Goal: Complete application form

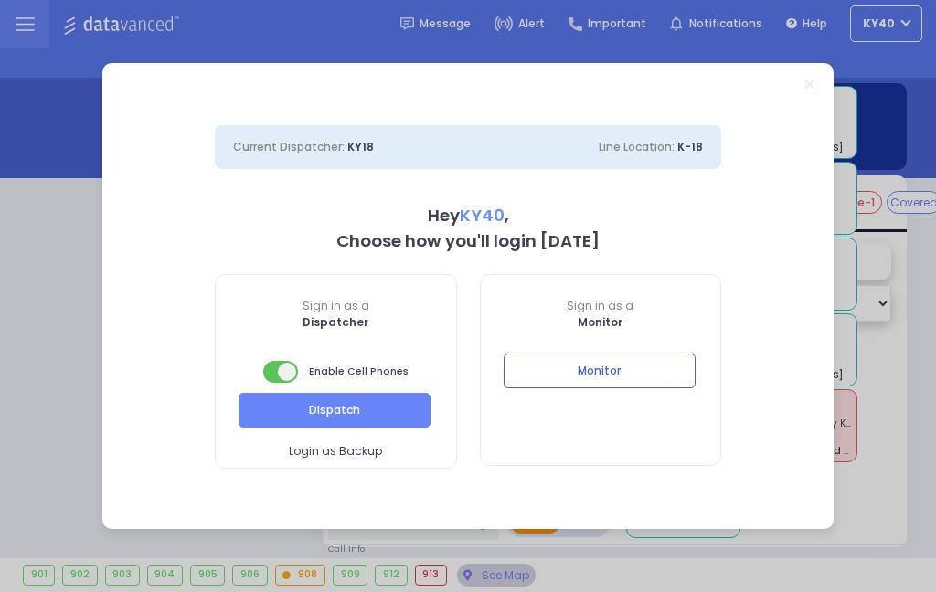
select select "5"
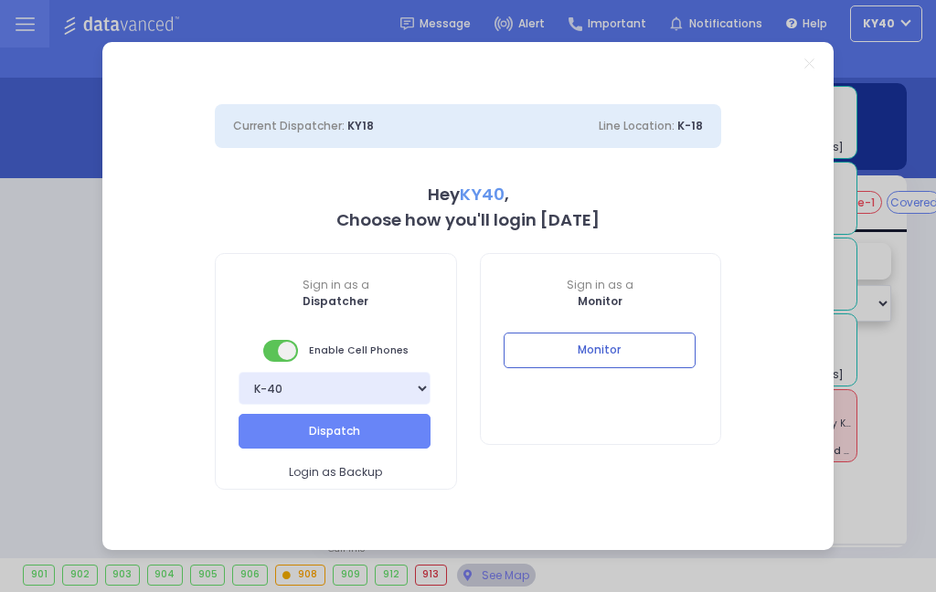
click at [368, 429] on button "Dispatch" at bounding box center [335, 431] width 192 height 35
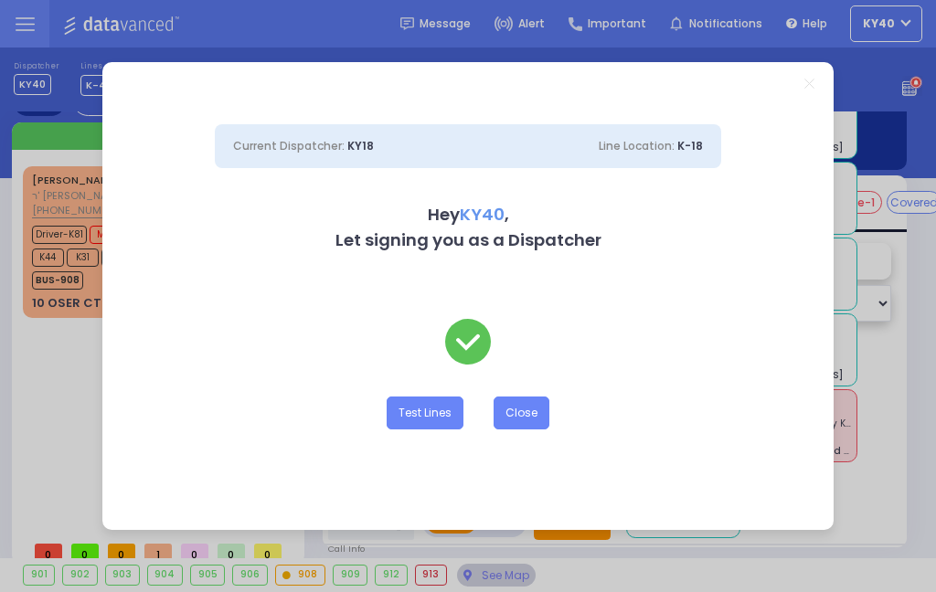
click at [518, 414] on button "Close" at bounding box center [522, 413] width 56 height 33
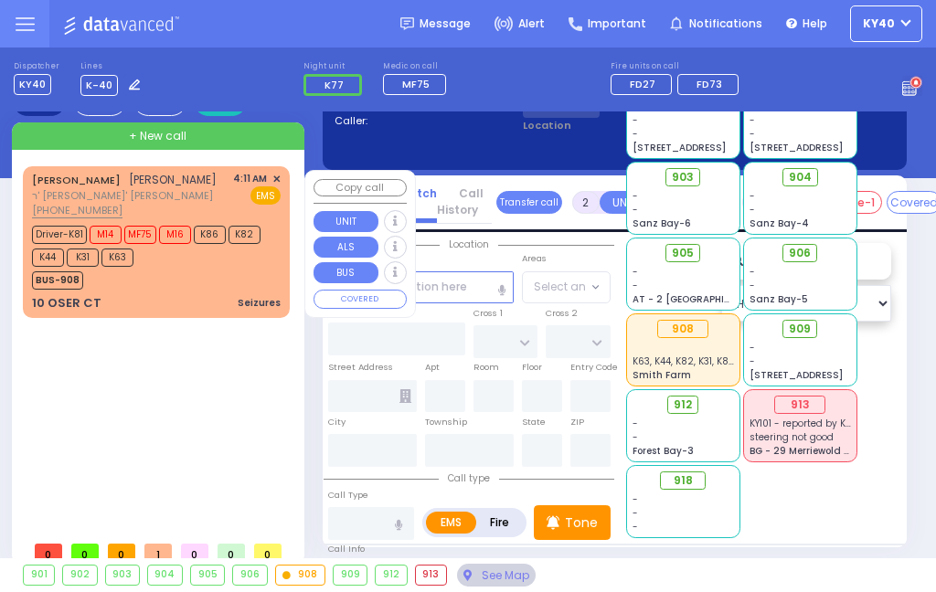
click at [226, 312] on div "JOEL FRIEDMAN יואל פריעדמאן ר' אברהם חיים - ר' משה פייערווערקער (845) 492-6688 …" at bounding box center [157, 242] width 260 height 146
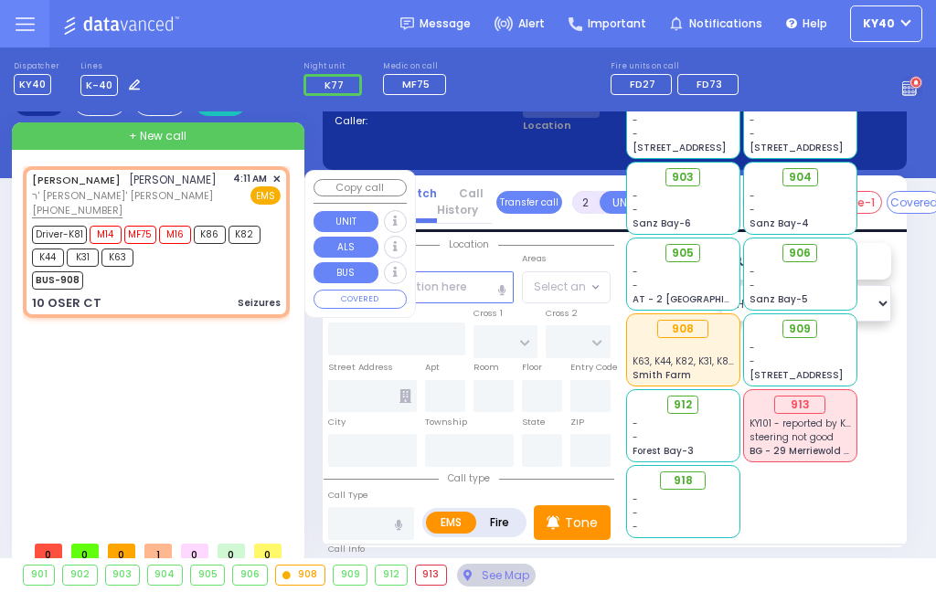
click at [214, 291] on div "JOEL FRIEDMAN יואל פריעדמאן ר' אברהם חיים - ר' משה פייערווערקער (845) 492-6688 …" at bounding box center [157, 242] width 260 height 146
type input "3"
type input "2"
select select
type input "[PERSON_NAME][GEOGRAPHIC_DATA]"
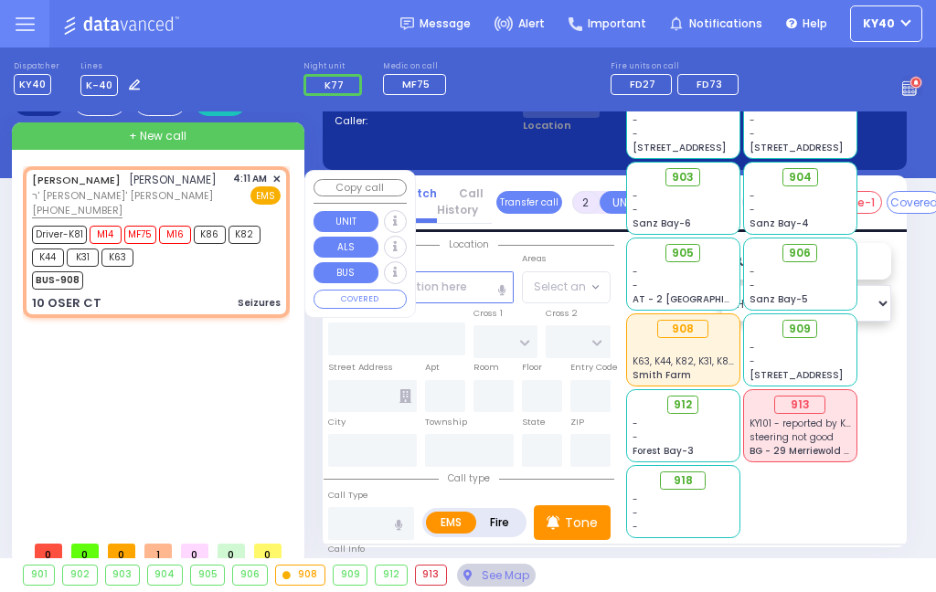
type input "10 [PERSON_NAME] CT"
type input "Monroe"
type input "[US_STATE]"
type input "10950"
type input "Seizures"
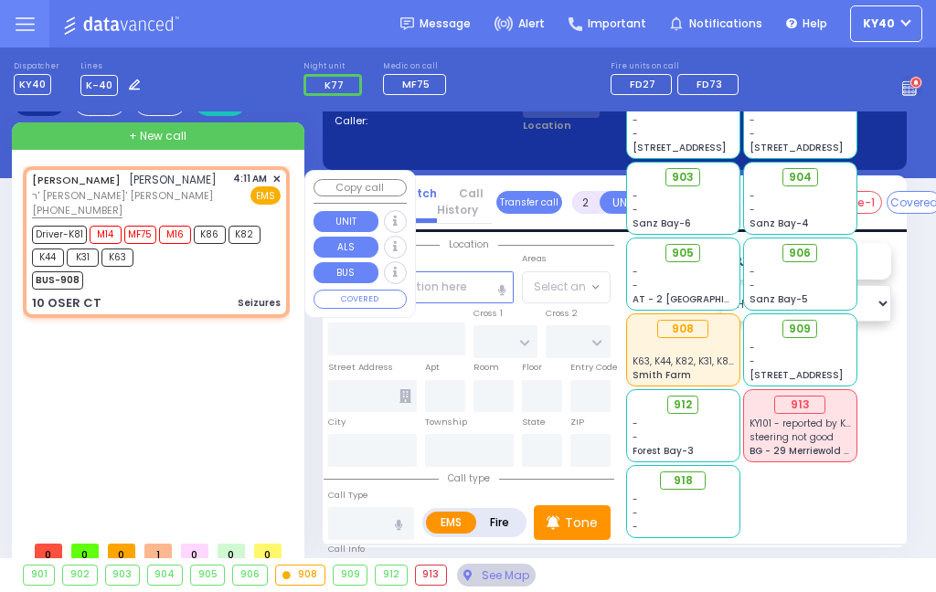
radio input "true"
type input "[PERSON_NAME]"
type input "14"
select select "Year"
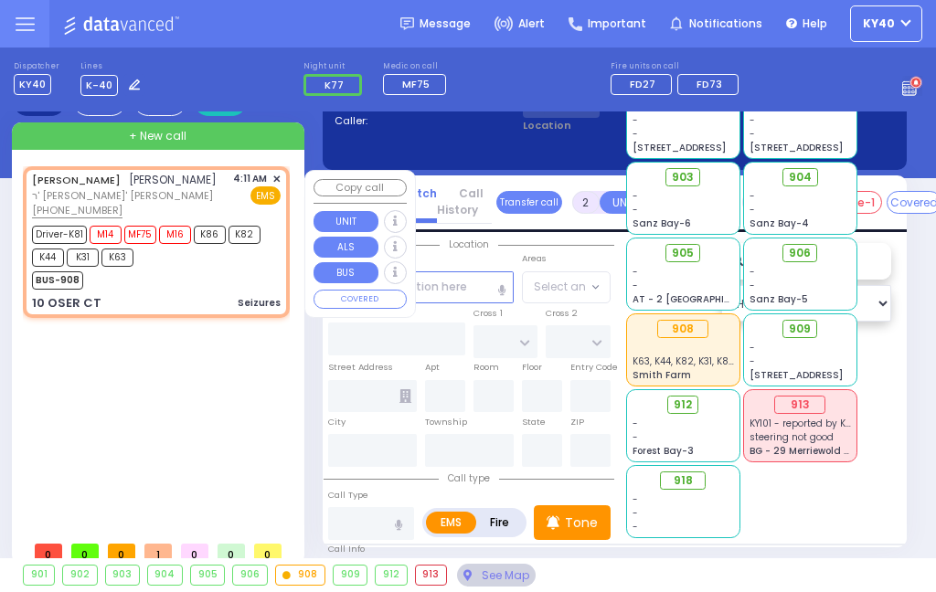
select select "[DEMOGRAPHIC_DATA]"
type input "04:11"
type input "04:12"
select select "Hatzalah Garages"
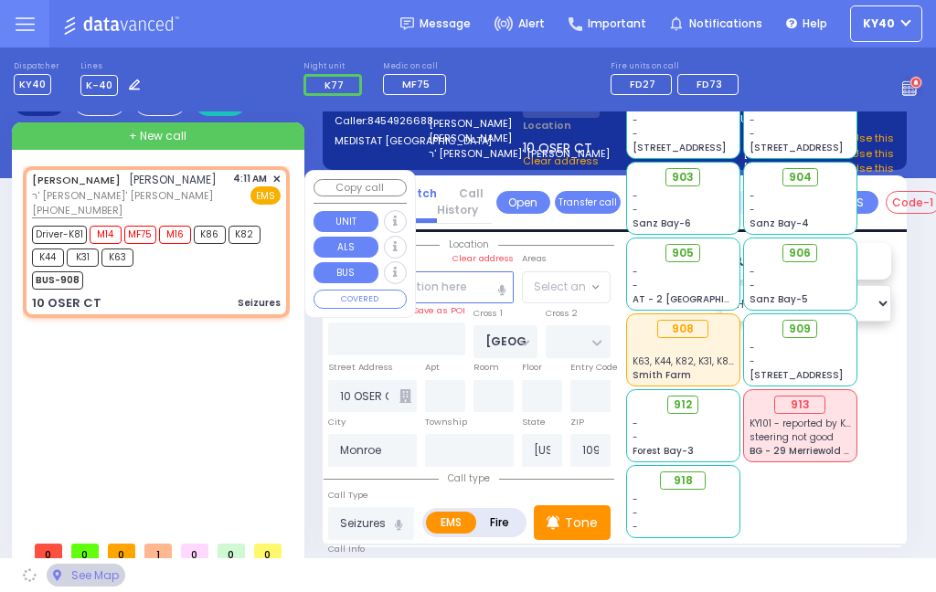
select select "[PERSON_NAME][GEOGRAPHIC_DATA]"
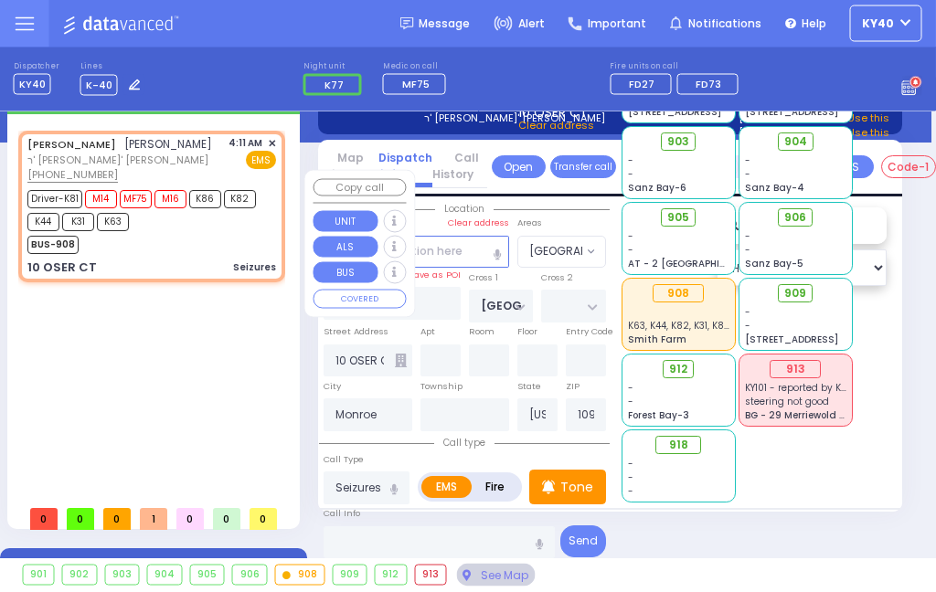
scroll to position [36, 5]
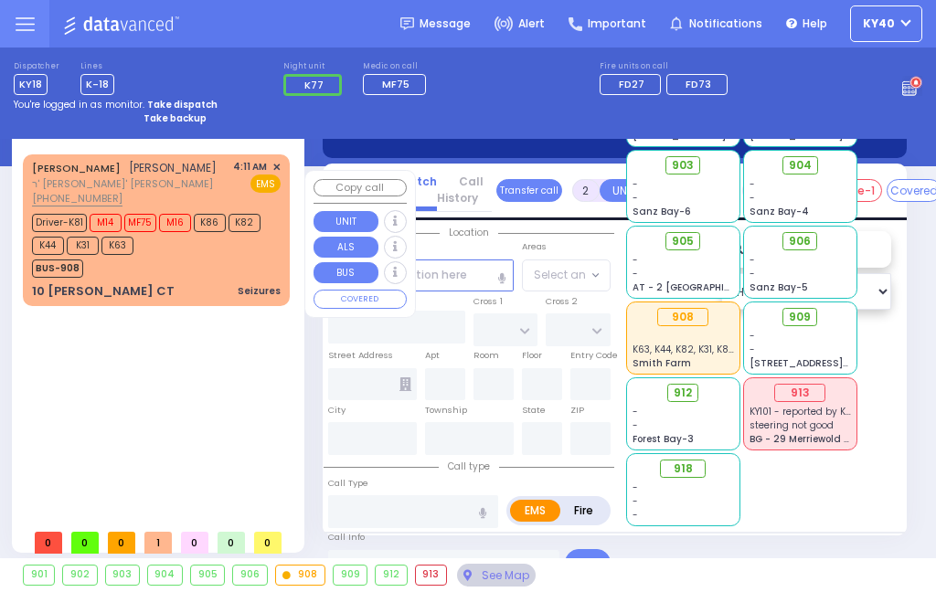
scroll to position [10, 0]
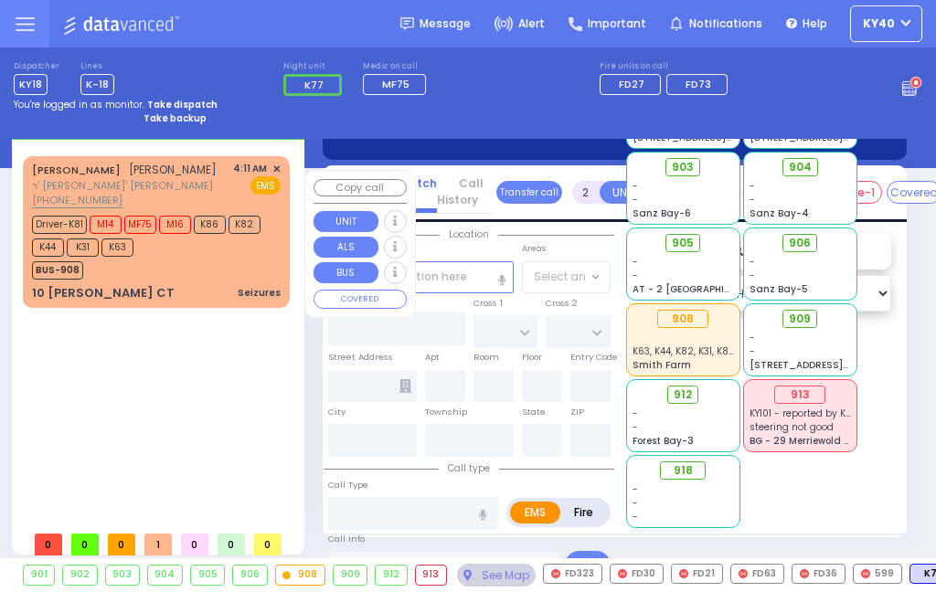
click at [135, 278] on div "BUS-908" at bounding box center [148, 268] width 232 height 23
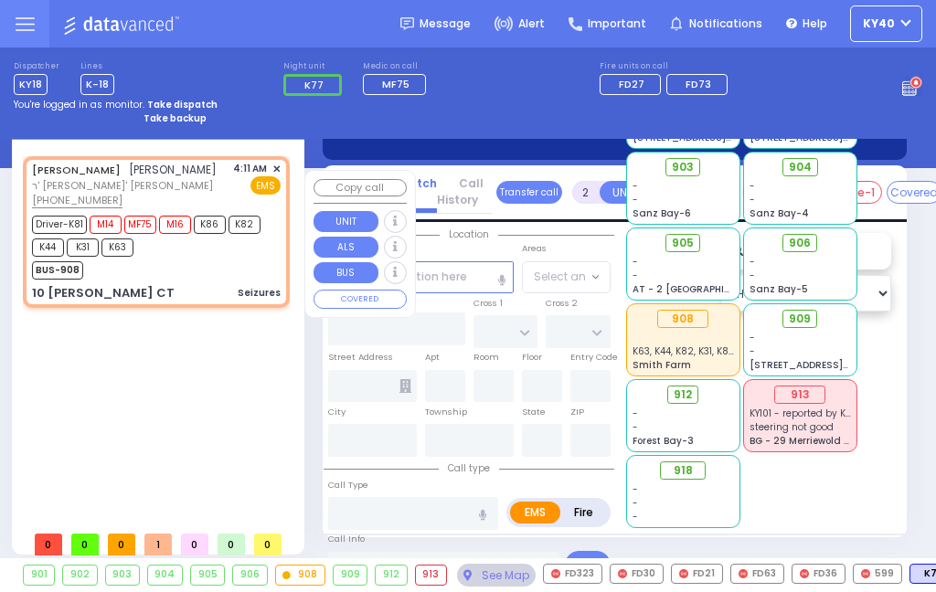
type input "3"
type input "2"
select select
type input "[PERSON_NAME][GEOGRAPHIC_DATA]"
type input "10 [PERSON_NAME] CT"
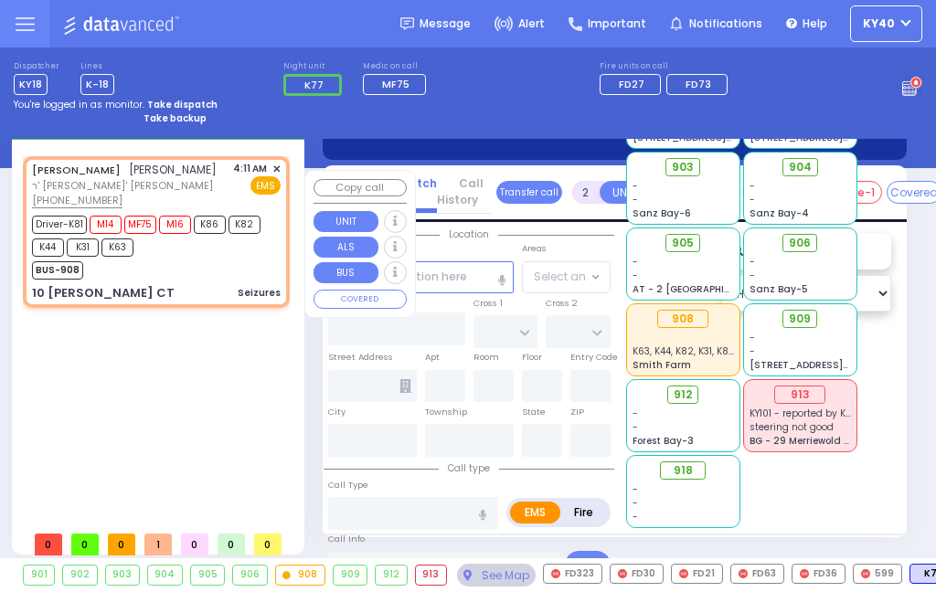
type input "Monroe"
type input "[US_STATE]"
type input "10950"
type input "Seizures"
radio input "true"
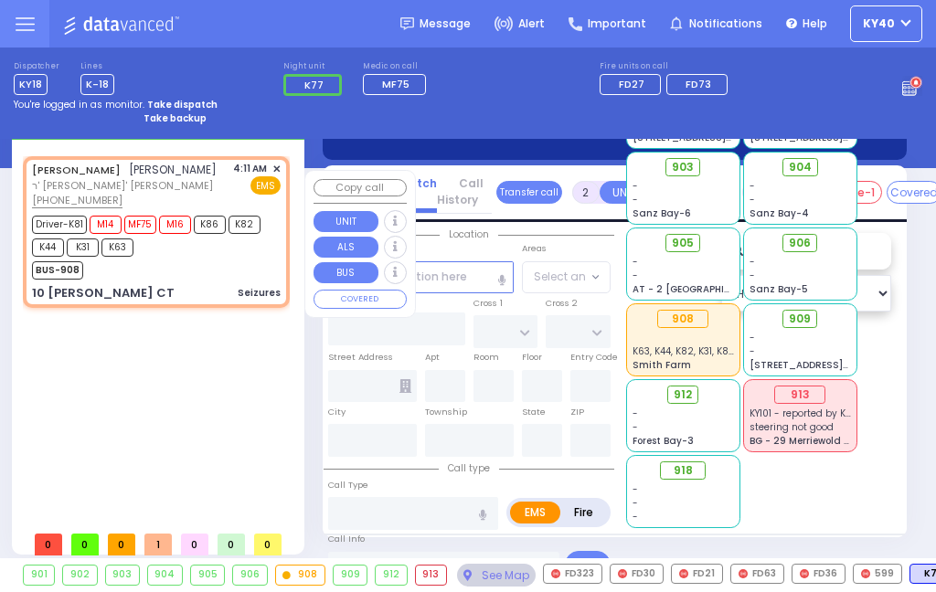
type input "[PERSON_NAME]"
type input "14"
select select "Year"
select select "[DEMOGRAPHIC_DATA]"
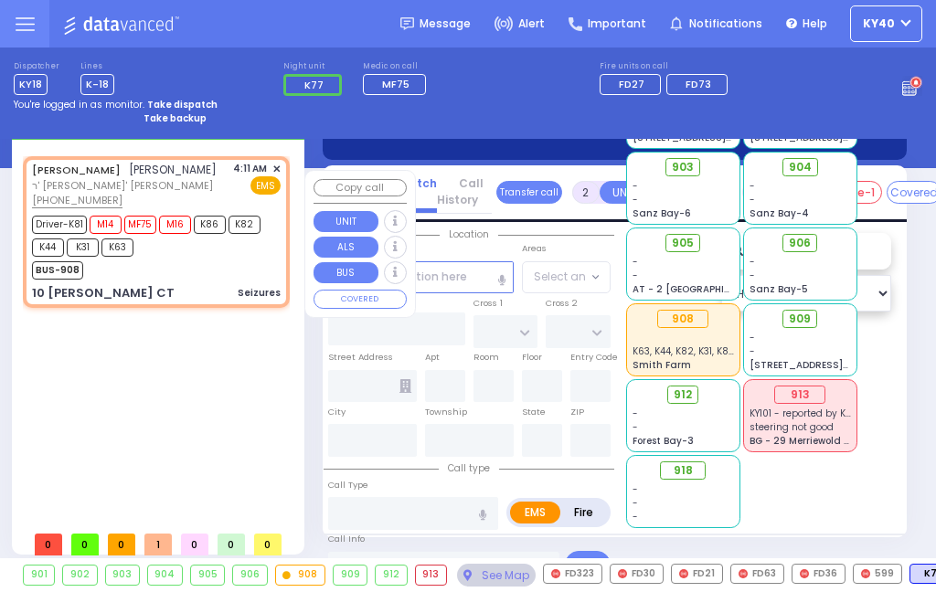
type input "04:11"
type input "04:12"
select select "Hatzalah Garages"
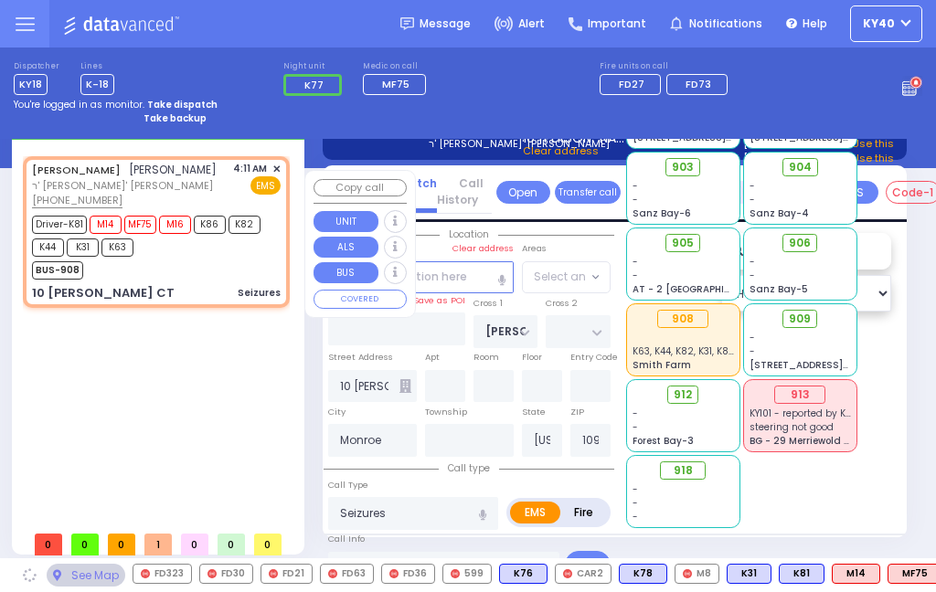
select select "[PERSON_NAME][GEOGRAPHIC_DATA]"
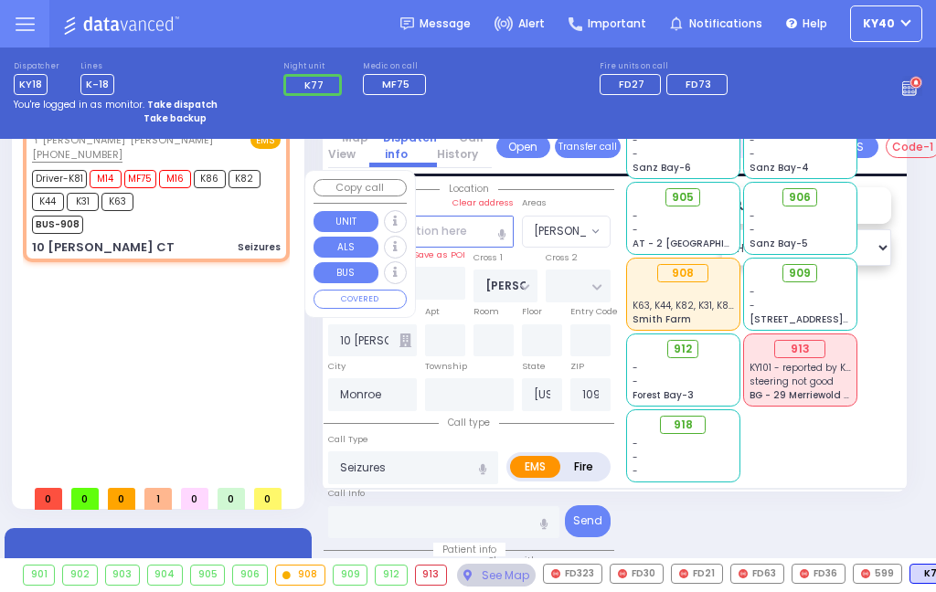
scroll to position [0, 0]
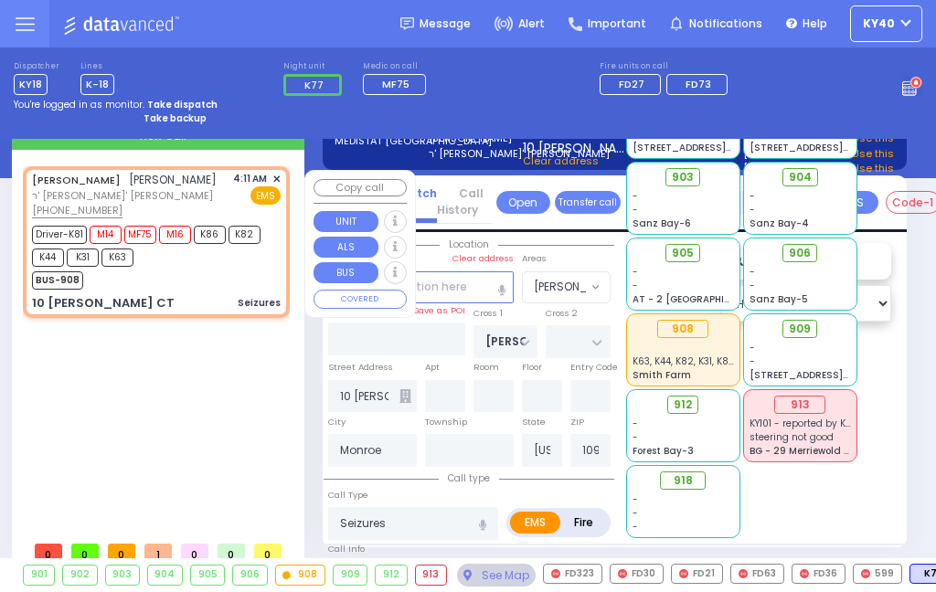
click at [170, 286] on div "BUS-908" at bounding box center [148, 278] width 232 height 23
select select
radio input "true"
select select "Year"
select select "[DEMOGRAPHIC_DATA]"
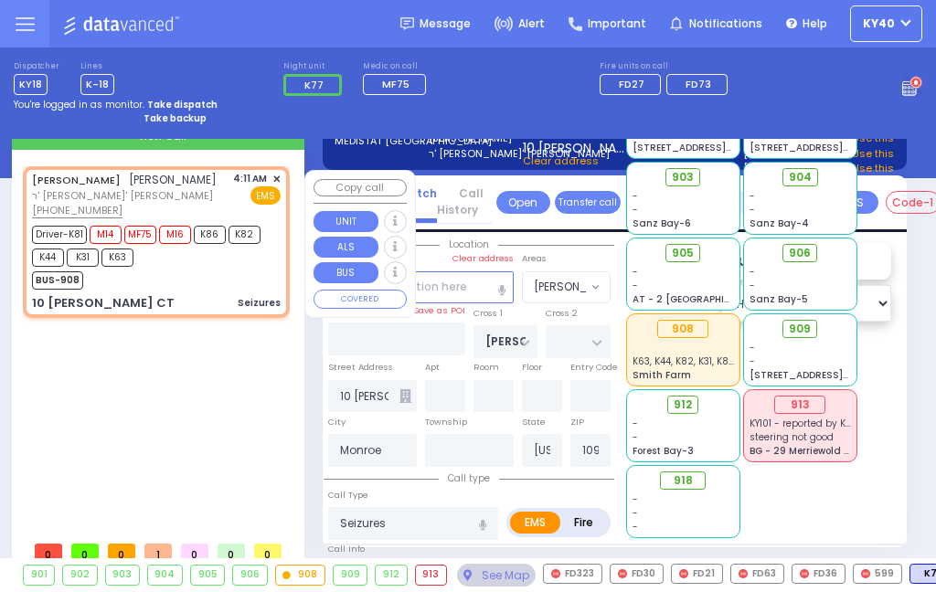
select select "Hatzalah Garages"
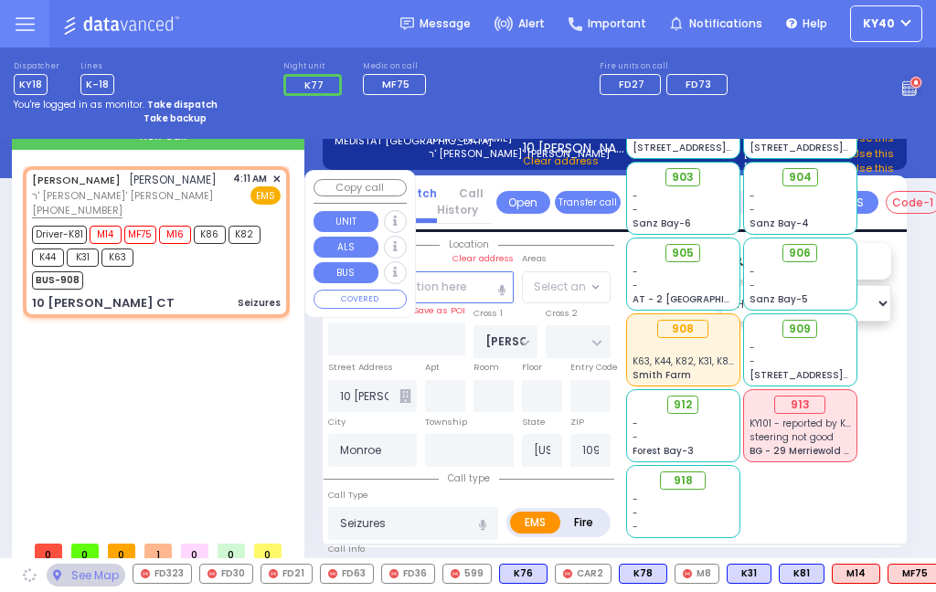
select select "[PERSON_NAME][GEOGRAPHIC_DATA]"
